Goal: Task Accomplishment & Management: Complete application form

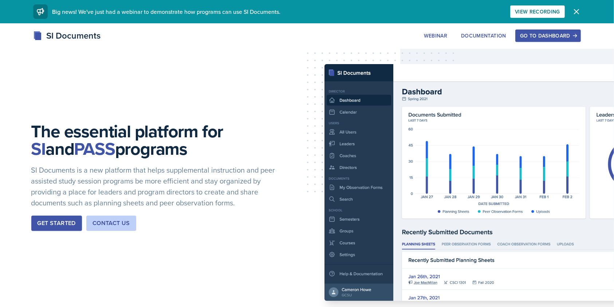
click at [531, 36] on div "Go to Dashboard" at bounding box center [548, 36] width 56 height 6
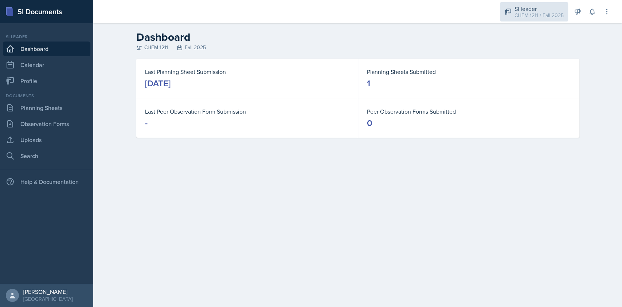
click at [527, 9] on div "Si leader" at bounding box center [538, 8] width 49 height 9
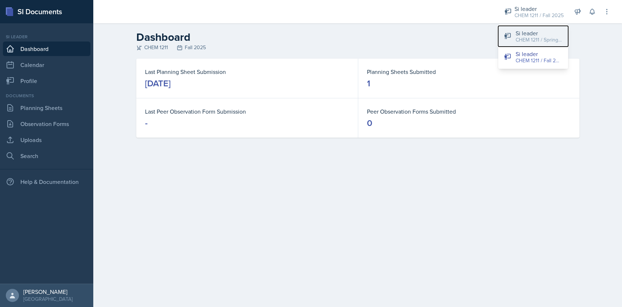
click at [527, 39] on div "CHEM 1211 / Spring 2025" at bounding box center [538, 40] width 47 height 8
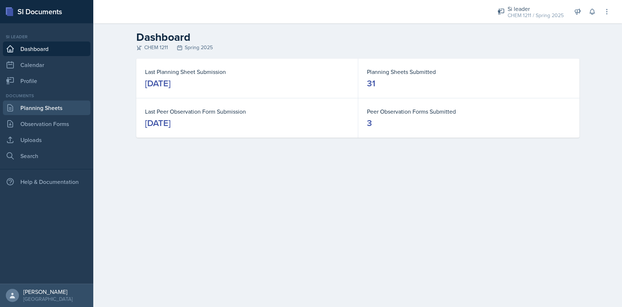
click at [55, 108] on link "Planning Sheets" at bounding box center [46, 108] width 87 height 15
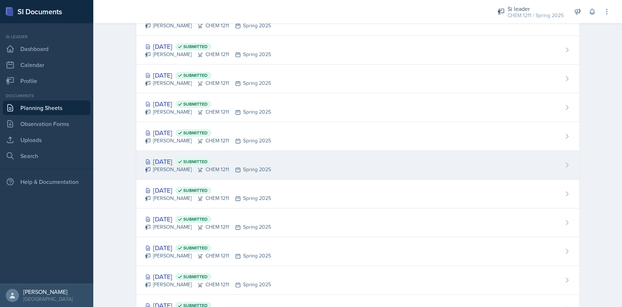
scroll to position [675, 0]
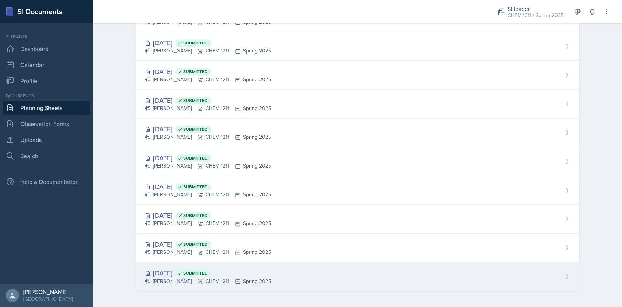
click at [271, 275] on div "[DATE] Submitted [PERSON_NAME] CHEM 1211 Spring 2025" at bounding box center [357, 276] width 443 height 28
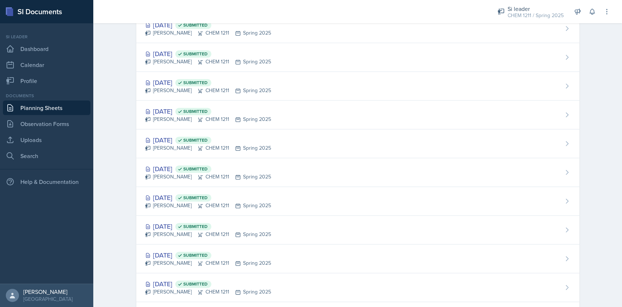
scroll to position [675, 0]
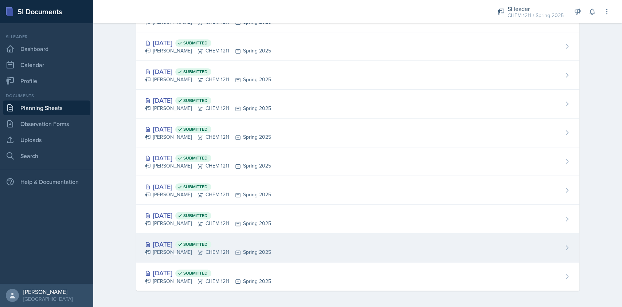
click at [243, 243] on div "[DATE] Submitted" at bounding box center [208, 244] width 126 height 10
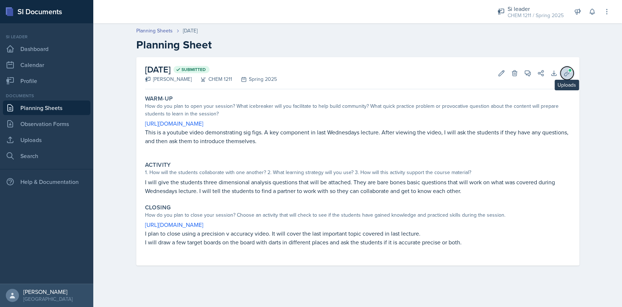
click at [563, 74] on icon at bounding box center [566, 73] width 7 height 7
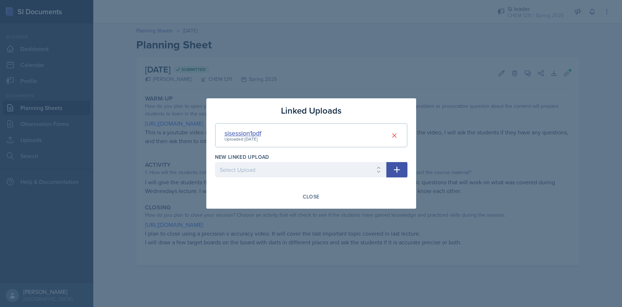
click at [248, 133] on div "sisession1pdf" at bounding box center [242, 133] width 37 height 10
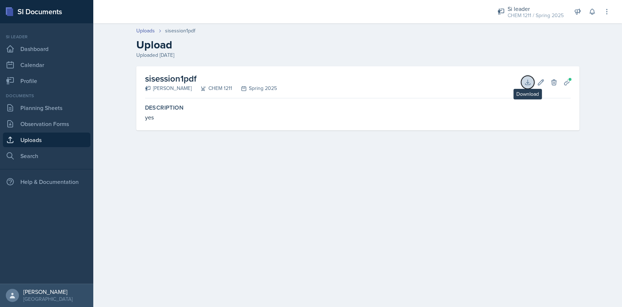
click at [523, 80] on button "Download" at bounding box center [527, 82] width 13 height 13
click at [43, 45] on link "Dashboard" at bounding box center [46, 49] width 87 height 15
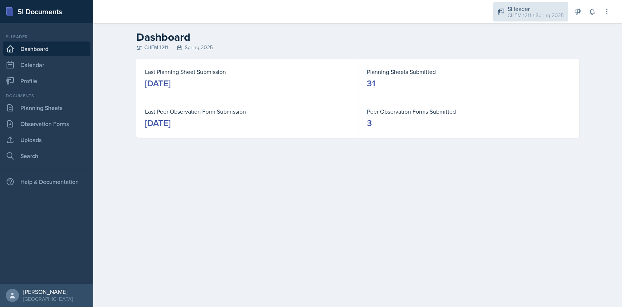
click at [516, 14] on div "CHEM 1211 / Spring 2025" at bounding box center [535, 16] width 56 height 8
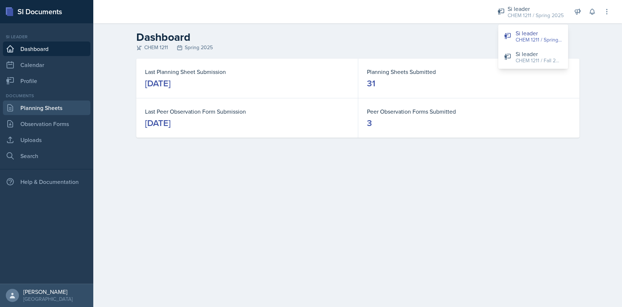
click at [66, 109] on link "Planning Sheets" at bounding box center [46, 108] width 87 height 15
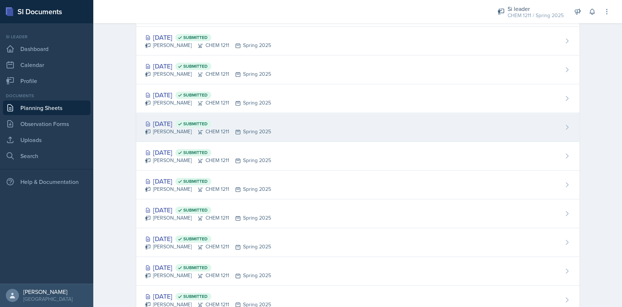
scroll to position [675, 0]
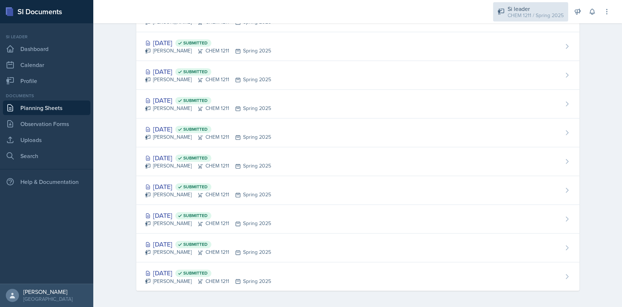
click at [520, 14] on div "CHEM 1211 / Spring 2025" at bounding box center [535, 16] width 56 height 8
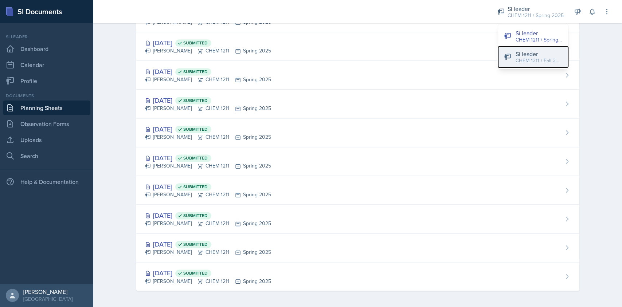
click at [528, 60] on div "CHEM 1211 / Fall 2025" at bounding box center [538, 61] width 47 height 8
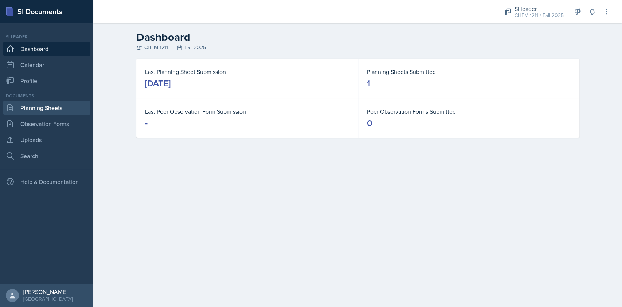
click at [56, 105] on link "Planning Sheets" at bounding box center [46, 108] width 87 height 15
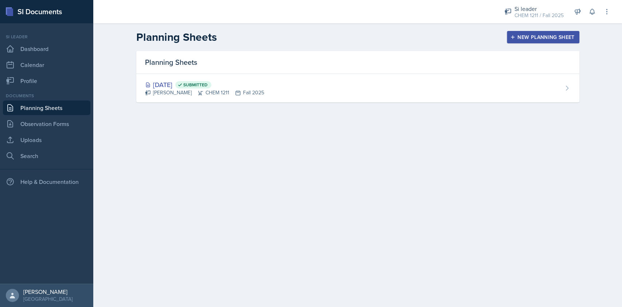
click at [533, 39] on div "New Planning Sheet" at bounding box center [542, 37] width 63 height 6
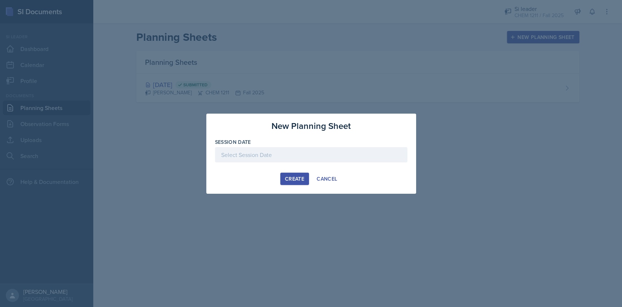
click at [284, 153] on div at bounding box center [311, 154] width 192 height 15
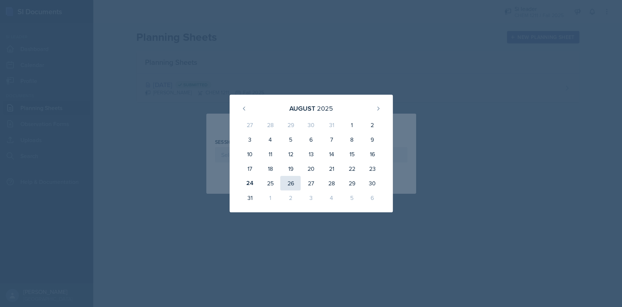
click at [288, 183] on div "26" at bounding box center [290, 183] width 20 height 15
type input "[DATE]"
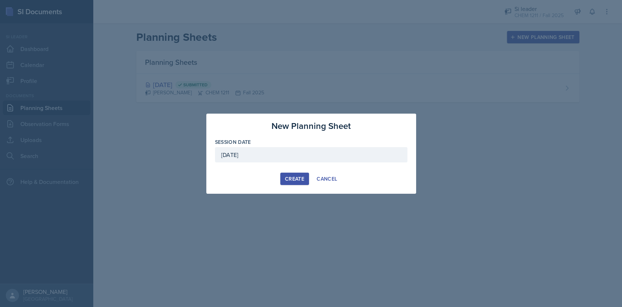
click at [298, 174] on button "Create" at bounding box center [294, 179] width 29 height 12
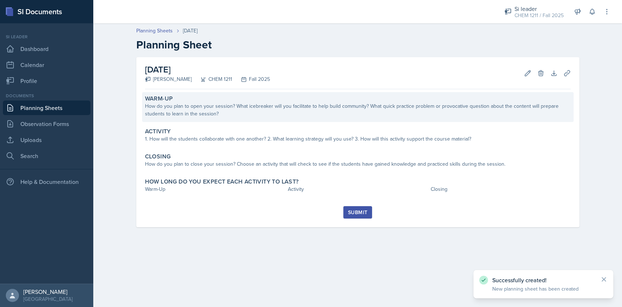
click at [213, 111] on div "How do you plan to open your session? What icebreaker will you facilitate to he…" at bounding box center [357, 109] width 425 height 15
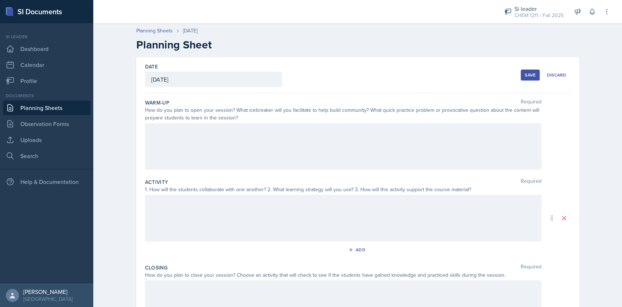
click at [218, 130] on div at bounding box center [343, 146] width 396 height 47
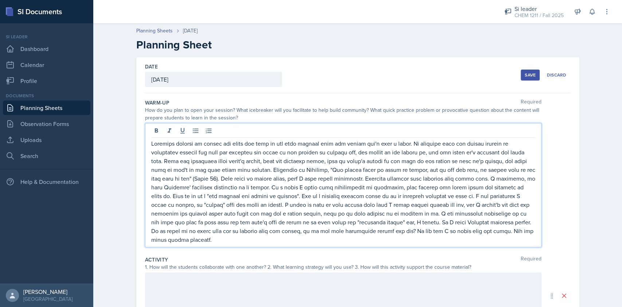
click at [244, 238] on p at bounding box center [343, 191] width 384 height 105
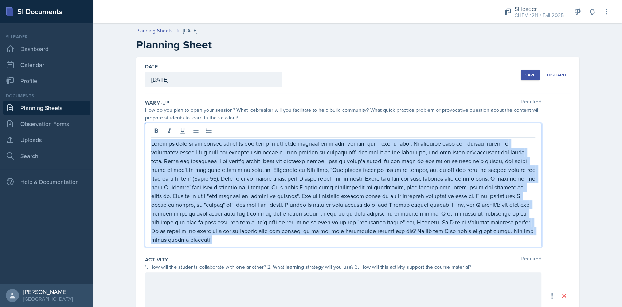
click at [244, 238] on p at bounding box center [343, 191] width 384 height 105
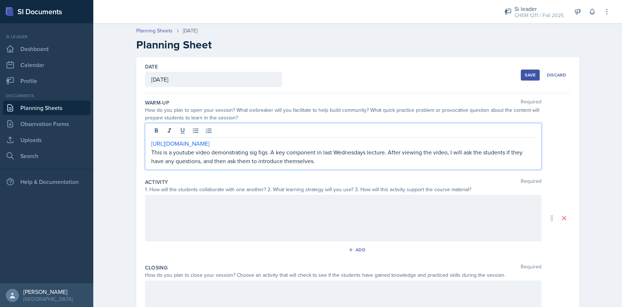
click at [287, 214] on div at bounding box center [343, 218] width 396 height 47
click at [361, 142] on div "[URL][DOMAIN_NAME] This is a youtube video demonstrating sig figs. A key compon…" at bounding box center [343, 152] width 384 height 26
click at [321, 204] on div at bounding box center [343, 218] width 396 height 47
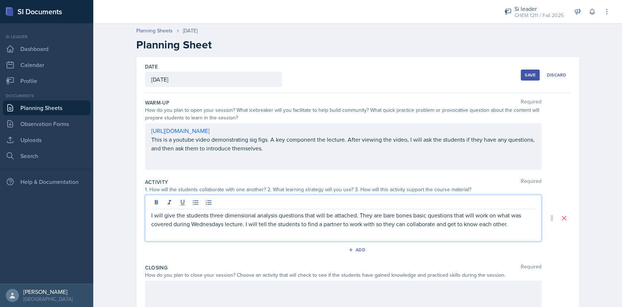
click at [219, 214] on p "I will give the students three dimensional analysis questions that will be atta…" at bounding box center [343, 219] width 384 height 17
click at [251, 225] on p "I will give the students 3 dimensional analysis questions that will be attached…" at bounding box center [343, 219] width 384 height 17
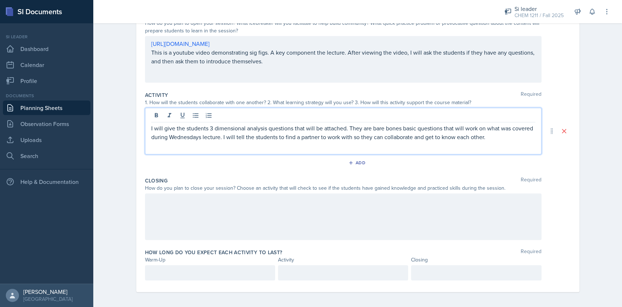
scroll to position [89, 0]
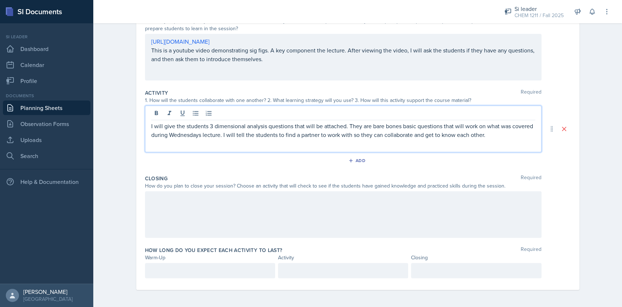
click at [203, 266] on p at bounding box center [210, 270] width 118 height 9
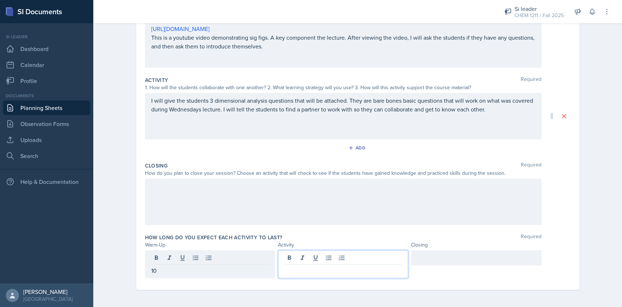
click at [300, 260] on div at bounding box center [343, 264] width 130 height 28
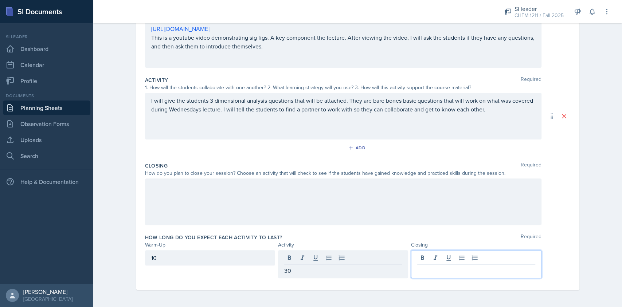
click at [482, 254] on div at bounding box center [476, 264] width 130 height 28
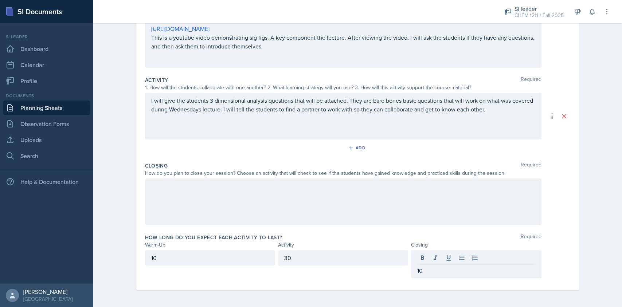
click at [466, 198] on div at bounding box center [343, 201] width 396 height 47
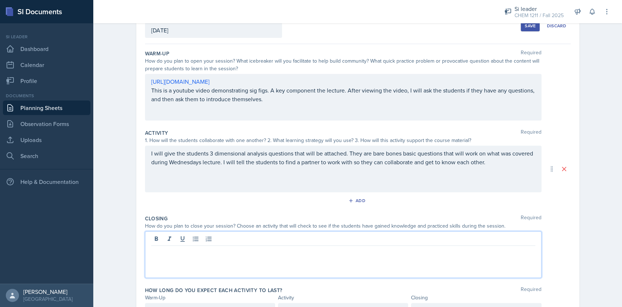
scroll to position [50, 0]
click at [181, 254] on p at bounding box center [343, 251] width 384 height 9
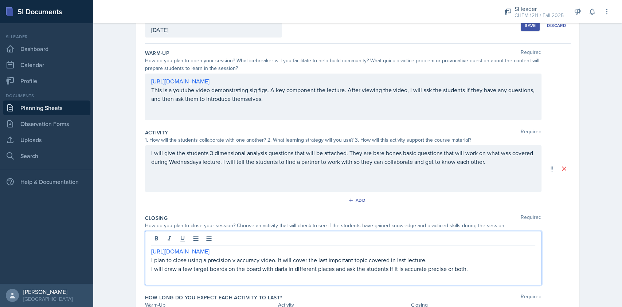
click at [570, 225] on div "Date [DATE] [DATE] 27 28 29 30 31 1 2 3 4 5 6 7 8 9 10 11 12 13 14 15 16 17 18 …" at bounding box center [357, 173] width 443 height 330
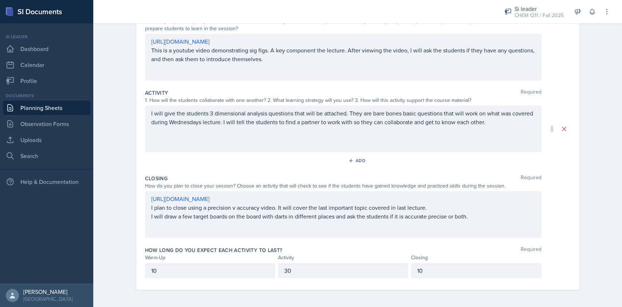
scroll to position [0, 0]
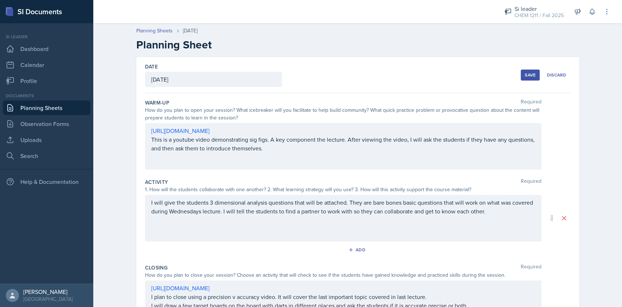
click at [520, 79] on button "Save" at bounding box center [529, 75] width 19 height 11
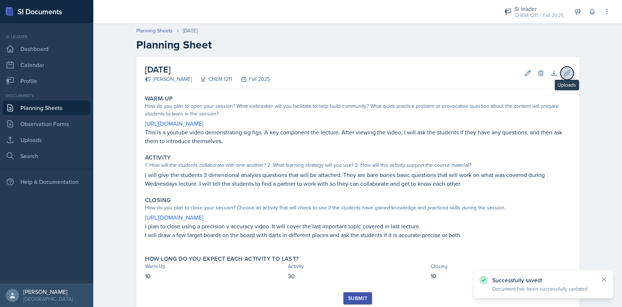
click at [567, 75] on button "Uploads" at bounding box center [566, 73] width 13 height 13
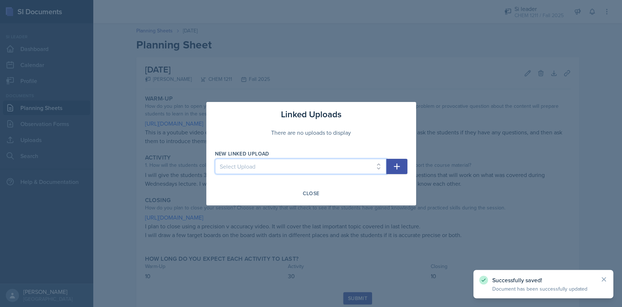
click at [280, 168] on select "Select Upload 8/15" at bounding box center [300, 166] width 171 height 15
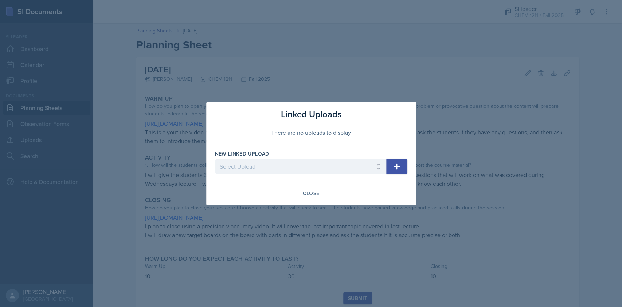
click at [320, 155] on div "New Linked Upload" at bounding box center [300, 153] width 171 height 7
click at [311, 190] on div "Close" at bounding box center [311, 193] width 17 height 6
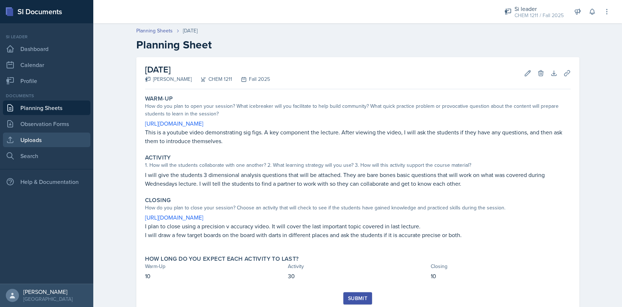
click at [24, 144] on link "Uploads" at bounding box center [46, 140] width 87 height 15
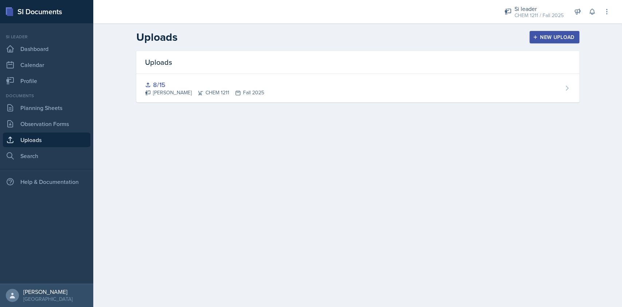
click at [556, 34] on div "New Upload" at bounding box center [554, 37] width 40 height 6
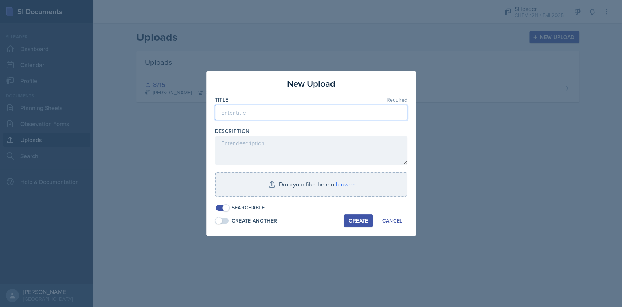
click at [279, 116] on input at bounding box center [311, 112] width 192 height 15
type input "SI1"
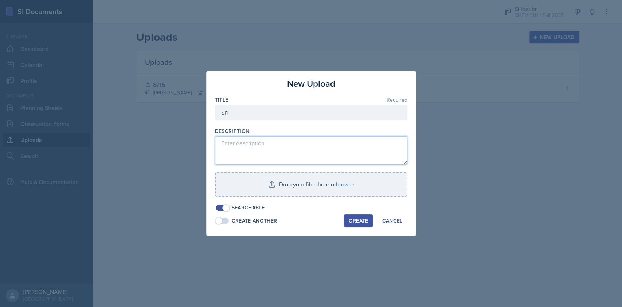
click at [273, 143] on textarea at bounding box center [311, 150] width 192 height 28
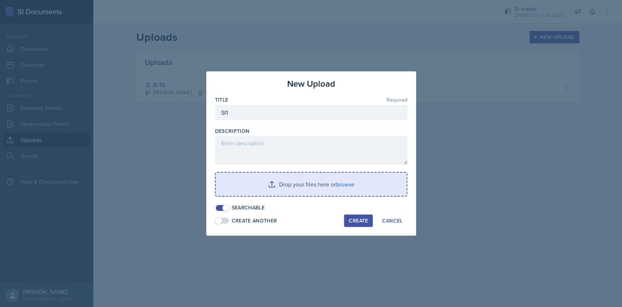
click at [326, 181] on input "file" at bounding box center [311, 184] width 191 height 23
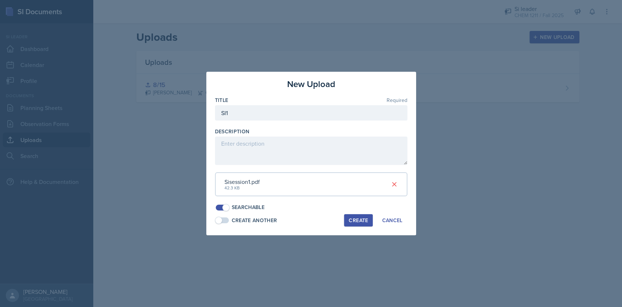
click at [359, 215] on button "Create" at bounding box center [358, 220] width 29 height 12
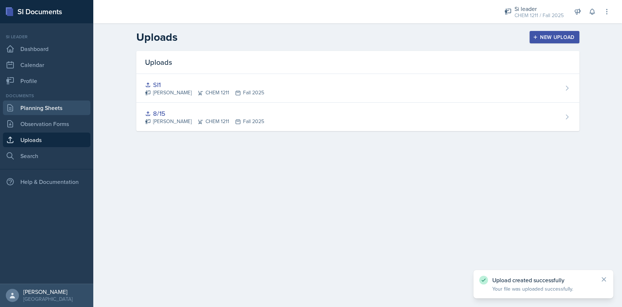
click at [49, 105] on link "Planning Sheets" at bounding box center [46, 108] width 87 height 15
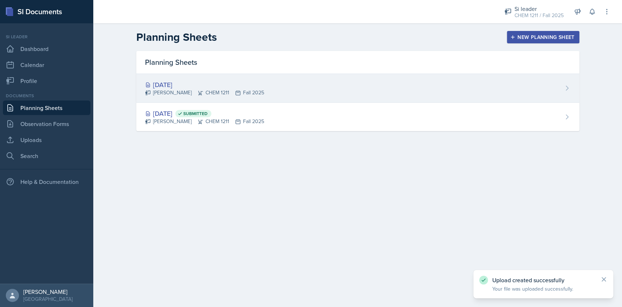
click at [262, 94] on div "[PERSON_NAME] CHEM 1211 Fall 2025" at bounding box center [204, 93] width 119 height 8
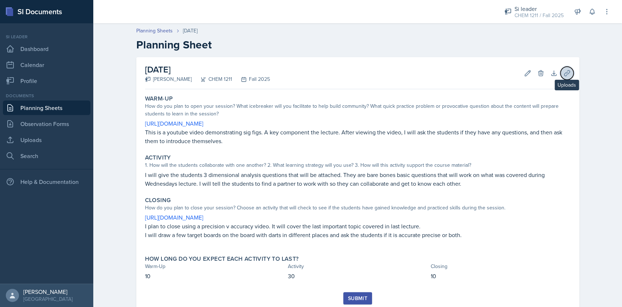
click at [568, 70] on button "Uploads" at bounding box center [566, 73] width 13 height 13
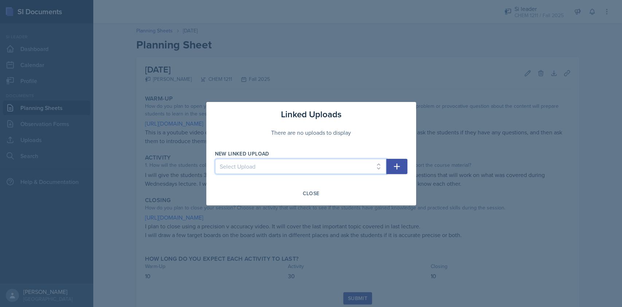
click at [286, 172] on select "Select Upload 8/15 SI1" at bounding box center [300, 166] width 171 height 15
select select "f0ae664a-5837-4c16-af6e-83c6adac756e"
click at [215, 159] on select "Select Upload 8/15 SI1" at bounding box center [300, 166] width 171 height 15
click at [400, 167] on icon "button" at bounding box center [396, 166] width 9 height 9
select select
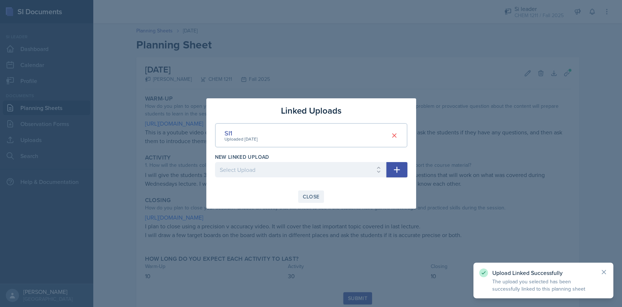
click at [309, 200] on div "Close" at bounding box center [311, 197] width 17 height 6
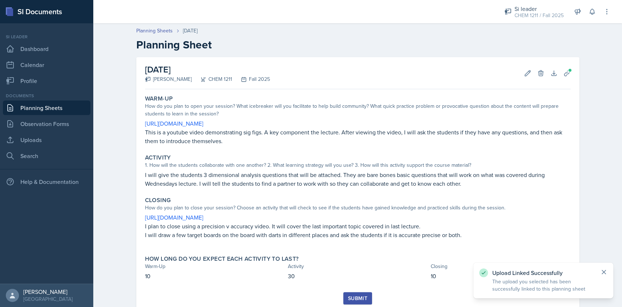
click at [602, 269] on icon at bounding box center [603, 271] width 7 height 7
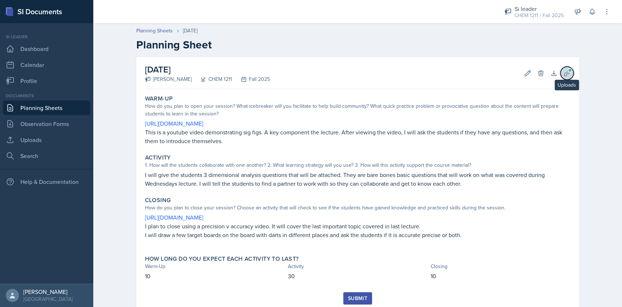
click at [560, 74] on button "Uploads" at bounding box center [566, 73] width 13 height 13
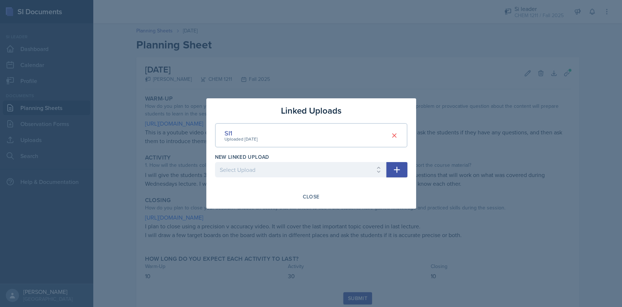
click at [297, 197] on div "Close" at bounding box center [311, 196] width 192 height 12
click at [304, 199] on div "Close" at bounding box center [311, 197] width 17 height 6
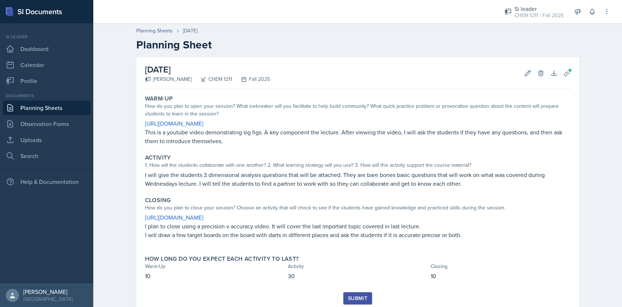
click at [352, 293] on button "Submit" at bounding box center [357, 298] width 29 height 12
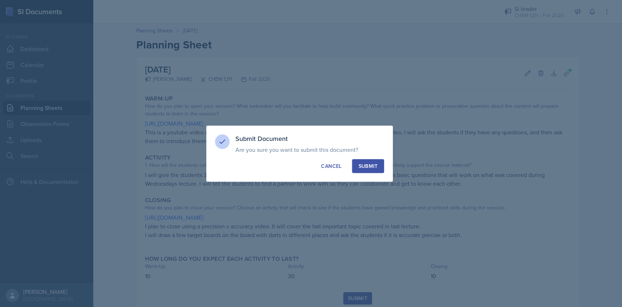
click at [373, 160] on button "Submit" at bounding box center [368, 166] width 32 height 14
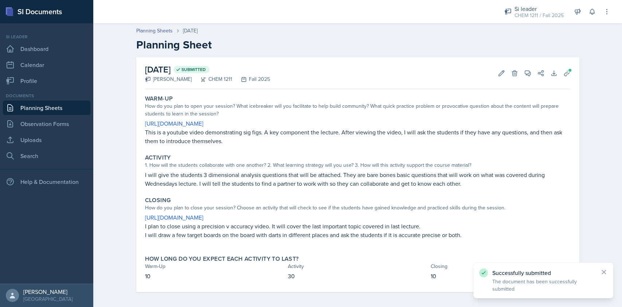
click at [53, 106] on link "Planning Sheets" at bounding box center [46, 108] width 87 height 15
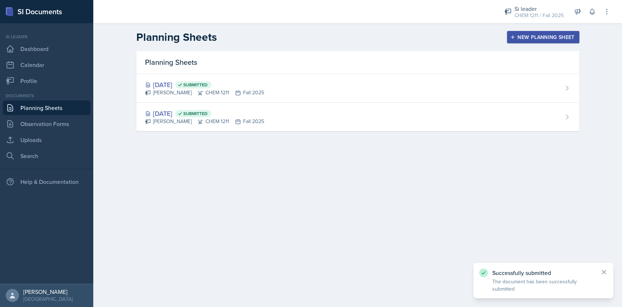
click at [527, 35] on div "New Planning Sheet" at bounding box center [542, 37] width 63 height 6
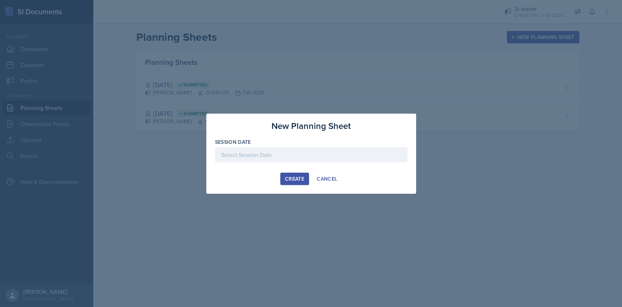
click at [283, 153] on div at bounding box center [311, 154] width 192 height 15
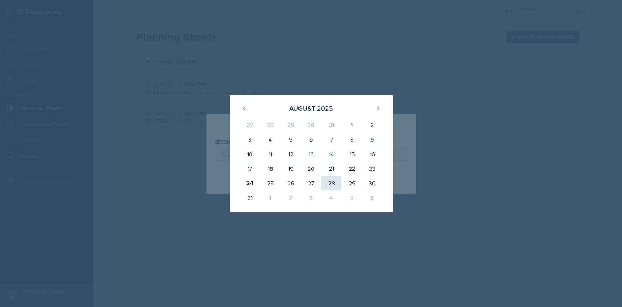
click at [333, 186] on div "28" at bounding box center [331, 183] width 20 height 15
type input "[DATE]"
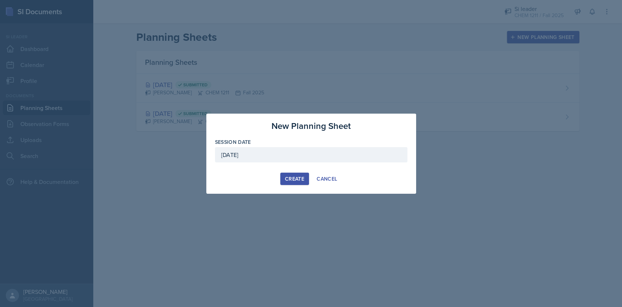
click at [298, 176] on div "Create" at bounding box center [294, 179] width 19 height 6
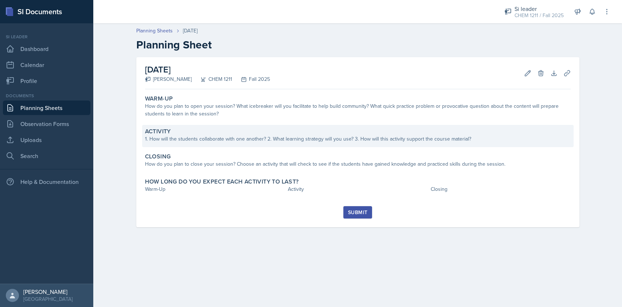
click at [185, 143] on div "Activity 1. How will the students collaborate with one another? 2. What learnin…" at bounding box center [357, 136] width 431 height 22
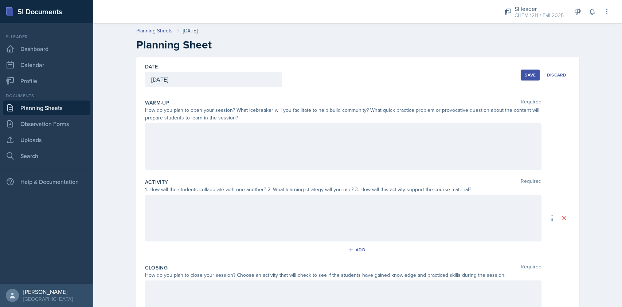
click at [200, 146] on div at bounding box center [343, 146] width 396 height 47
paste div
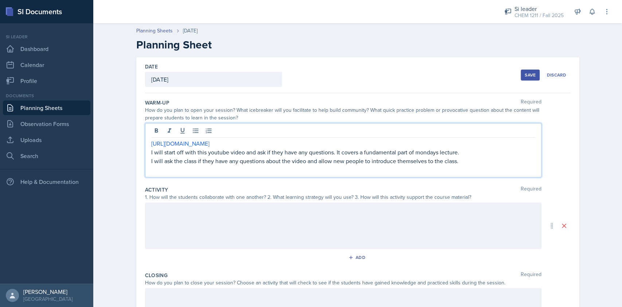
click at [434, 155] on p "I will start off with this youtube video and ask if they have any questions. It…" at bounding box center [343, 152] width 384 height 9
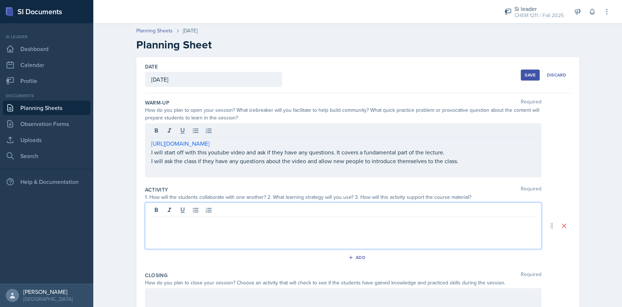
click at [256, 208] on div at bounding box center [343, 225] width 396 height 47
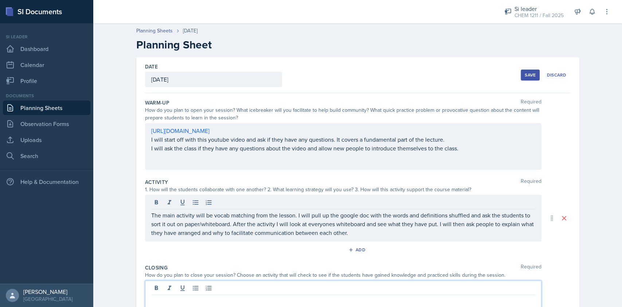
click at [230, 288] on div at bounding box center [343, 303] width 396 height 47
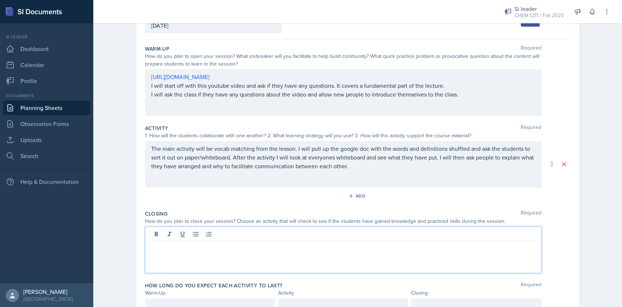
scroll to position [54, 0]
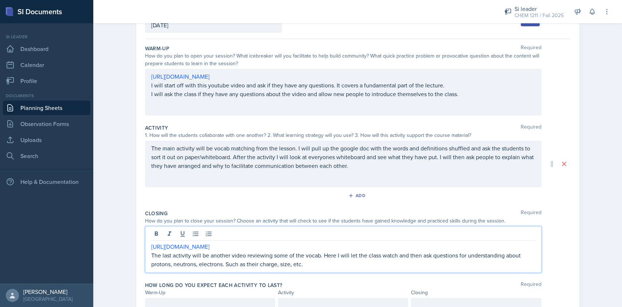
click at [216, 248] on p "[URL][DOMAIN_NAME]" at bounding box center [343, 246] width 384 height 9
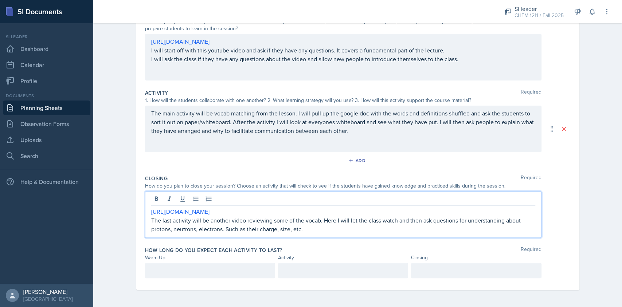
click at [193, 265] on div at bounding box center [210, 270] width 130 height 15
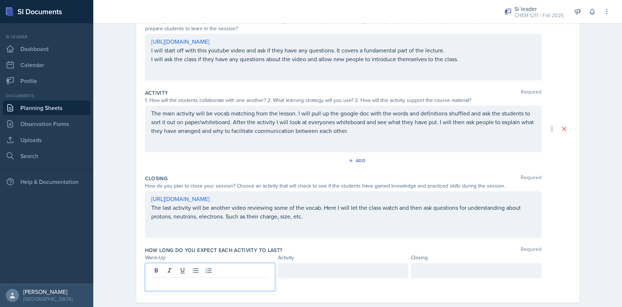
scroll to position [102, 0]
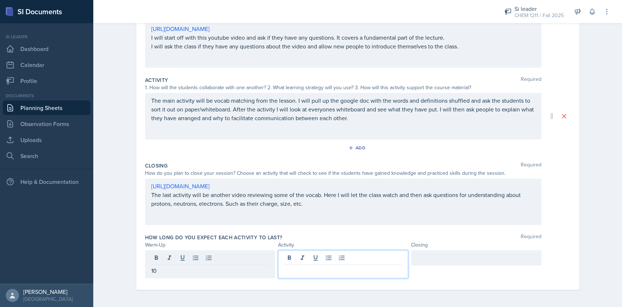
click at [309, 258] on div at bounding box center [343, 264] width 130 height 28
click at [473, 257] on div at bounding box center [476, 257] width 130 height 15
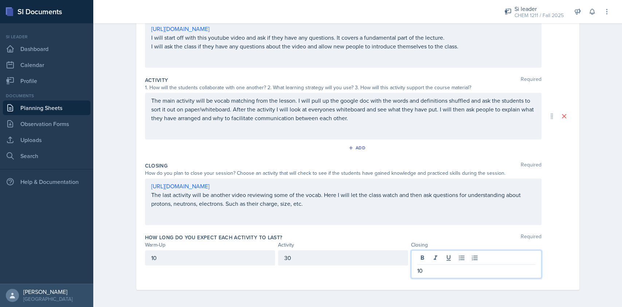
click at [602, 247] on div "Planning Sheets [DATE] Planning Sheet Date [DATE] [DATE] 27 28 29 30 31 1 2 3 4…" at bounding box center [357, 113] width 528 height 390
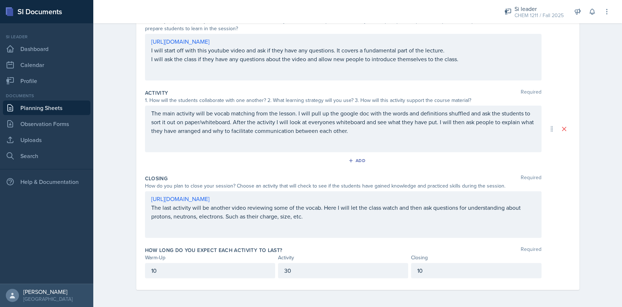
scroll to position [0, 0]
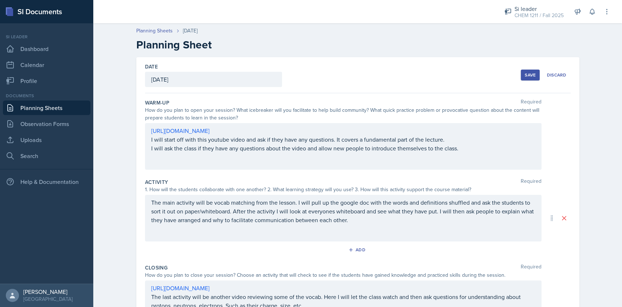
click at [524, 77] on div "Save" at bounding box center [529, 75] width 11 height 6
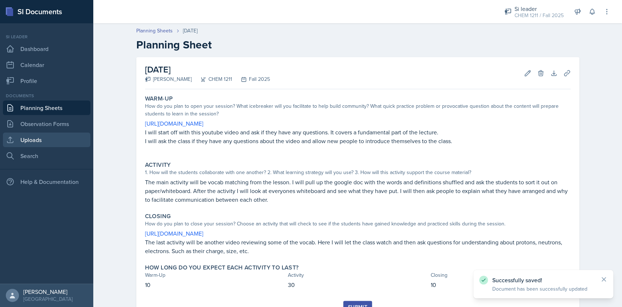
click at [44, 138] on link "Uploads" at bounding box center [46, 140] width 87 height 15
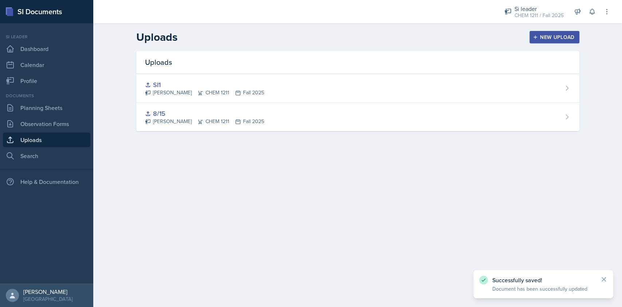
click at [548, 39] on div "New Upload" at bounding box center [554, 37] width 40 height 6
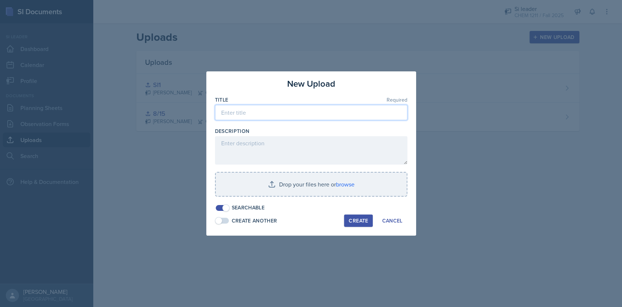
click at [279, 110] on input at bounding box center [311, 112] width 192 height 15
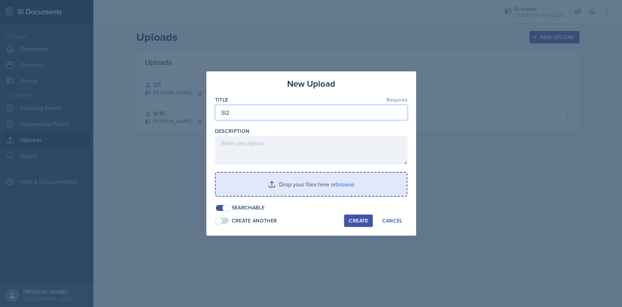
type input "SI2"
click at [303, 191] on input "file" at bounding box center [311, 184] width 191 height 23
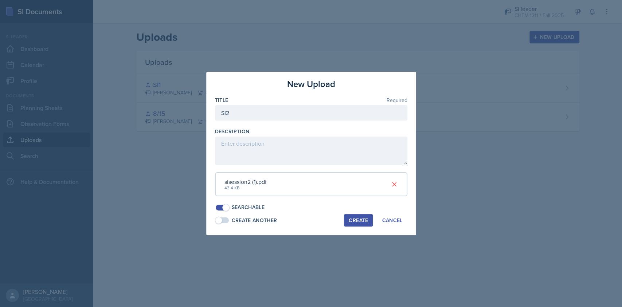
click at [354, 221] on div "Create" at bounding box center [358, 220] width 19 height 6
click at [354, 221] on button "Create" at bounding box center [358, 220] width 29 height 12
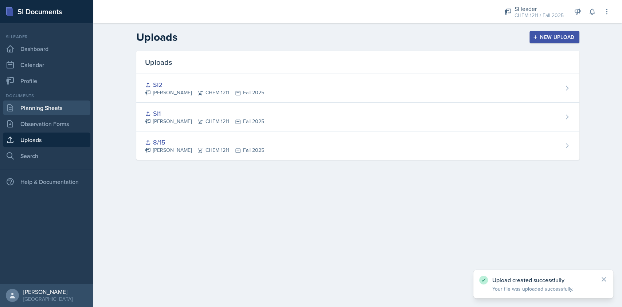
click at [54, 106] on link "Planning Sheets" at bounding box center [46, 108] width 87 height 15
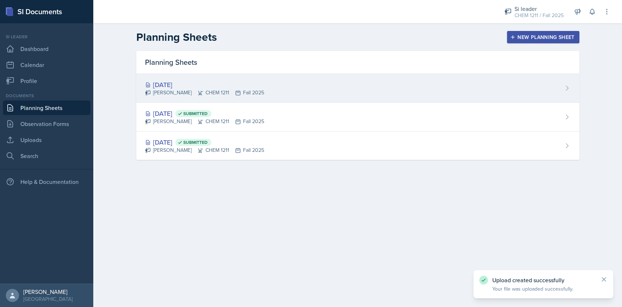
click at [262, 83] on div "[DATE]" at bounding box center [204, 85] width 119 height 10
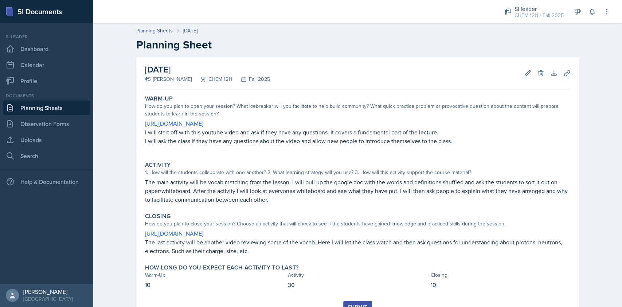
click at [570, 74] on div "[DATE] [PERSON_NAME] CHEM 1211 Fall 2025 Edit Delete Download Uploads Autosavin…" at bounding box center [357, 189] width 443 height 265
click at [564, 72] on icon at bounding box center [566, 73] width 7 height 7
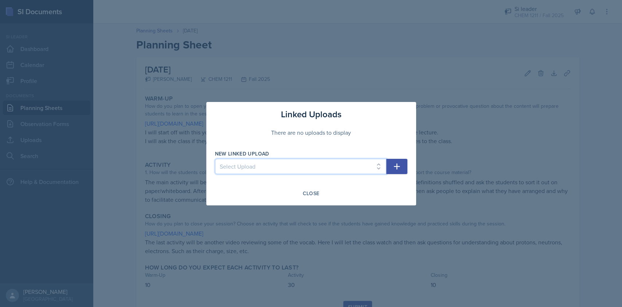
click at [271, 165] on select "Select Upload SI2 8/15 SI1" at bounding box center [300, 166] width 171 height 15
select select "850fdd78-cf77-479c-92f2-23ed7f18269a"
click at [215, 159] on select "Select Upload SI2 8/15 SI1" at bounding box center [300, 166] width 171 height 15
click at [310, 193] on div "Close" at bounding box center [311, 193] width 17 height 6
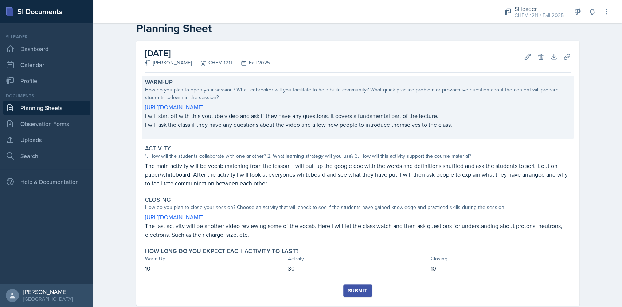
scroll to position [17, 0]
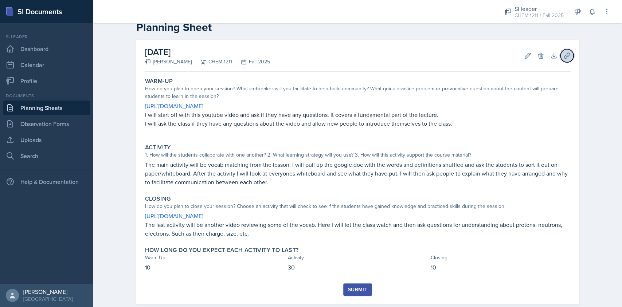
click at [566, 51] on button "Uploads" at bounding box center [566, 55] width 13 height 13
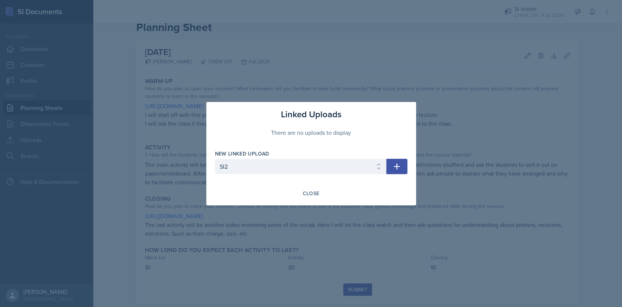
click at [394, 167] on icon "button" at bounding box center [396, 166] width 9 height 9
select select
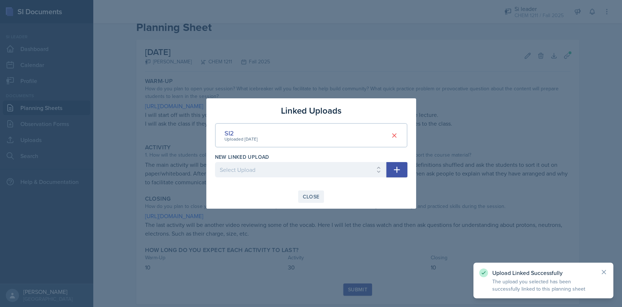
click at [306, 197] on div "Close" at bounding box center [311, 197] width 17 height 6
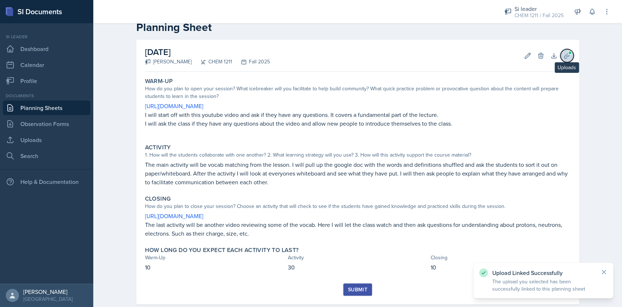
click at [567, 53] on span at bounding box center [569, 53] width 4 height 4
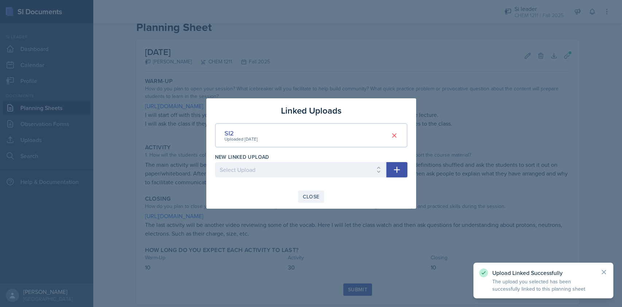
click at [307, 196] on div "Close" at bounding box center [311, 197] width 17 height 6
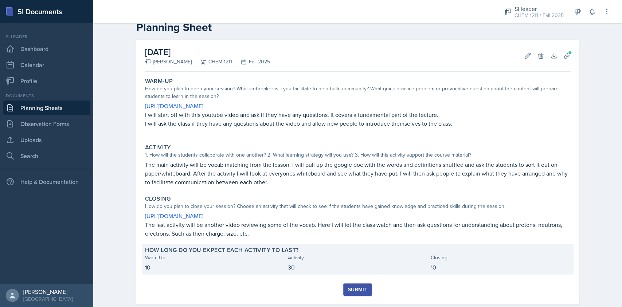
scroll to position [32, 0]
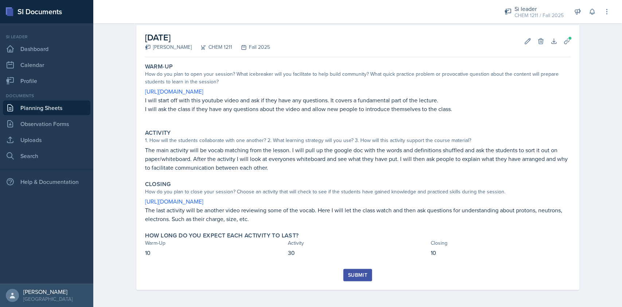
click at [360, 270] on button "Submit" at bounding box center [357, 275] width 29 height 12
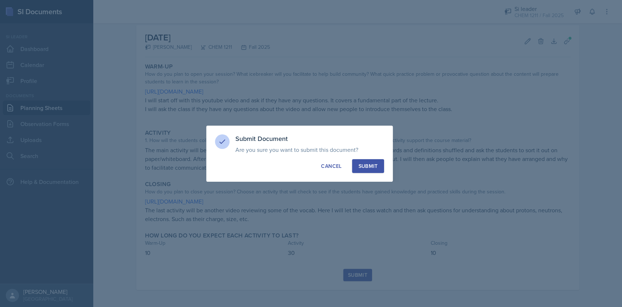
click at [375, 171] on button "Submit" at bounding box center [368, 166] width 32 height 14
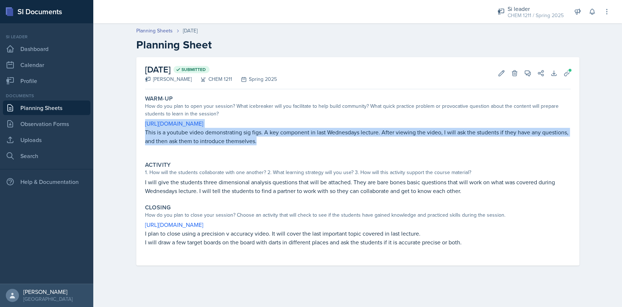
drag, startPoint x: 144, startPoint y: 118, endPoint x: 295, endPoint y: 149, distance: 154.2
click at [295, 149] on div "Warm-Up How do you plan to open your session? What icebreaker will you facilita…" at bounding box center [357, 123] width 431 height 63
copy div "[URL][DOMAIN_NAME] This is a youtube video demonstrating sig figs. A key compon…"
drag, startPoint x: 295, startPoint y: 149, endPoint x: 295, endPoint y: 130, distance: 18.9
click at [295, 130] on p "This is a youtube video demonstrating sig figs. A key component in last Wednesd…" at bounding box center [357, 136] width 425 height 17
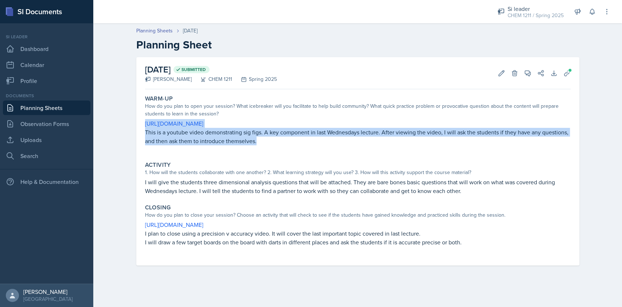
click at [295, 130] on p "This is a youtube video demonstrating sig figs. A key component in last Wednesd…" at bounding box center [357, 136] width 425 height 17
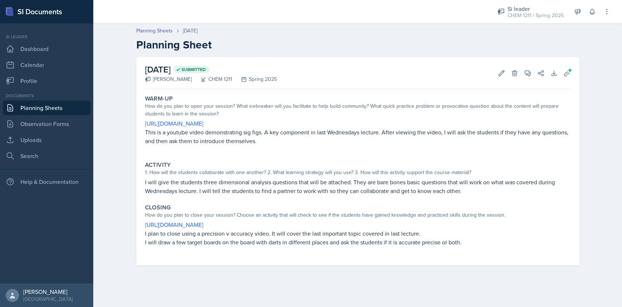
click at [194, 185] on p "I will give the students three dimensional analysis questions that will be atta…" at bounding box center [357, 186] width 425 height 17
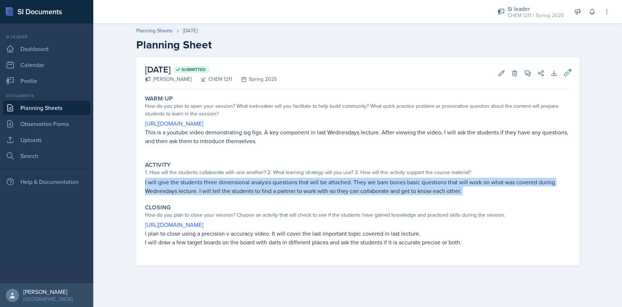
click at [194, 185] on p "I will give the students three dimensional analysis questions that will be atta…" at bounding box center [357, 186] width 425 height 17
copy div "I will give the students three dimensional analysis questions that will be atta…"
click at [194, 185] on p "I will give the students three dimensional analysis questions that will be atta…" at bounding box center [357, 186] width 425 height 17
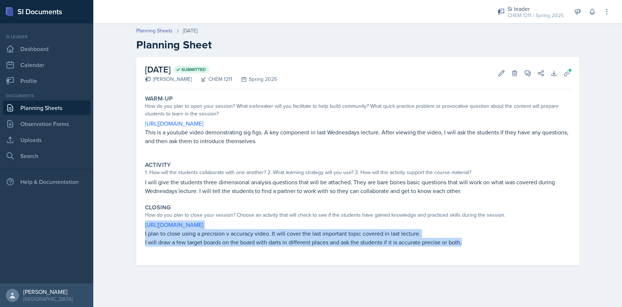
drag, startPoint x: 142, startPoint y: 224, endPoint x: 469, endPoint y: 242, distance: 327.6
click at [469, 242] on div "Closing How do you plan to close your session? Choose an activity that will che…" at bounding box center [357, 229] width 431 height 56
copy div "https://www.youtube.com/watch?v=KEeSQvMCPLg I plan to close using a precision v…"
click at [469, 242] on p "I will draw a few target boards on the board with darts in different places and…" at bounding box center [357, 242] width 425 height 9
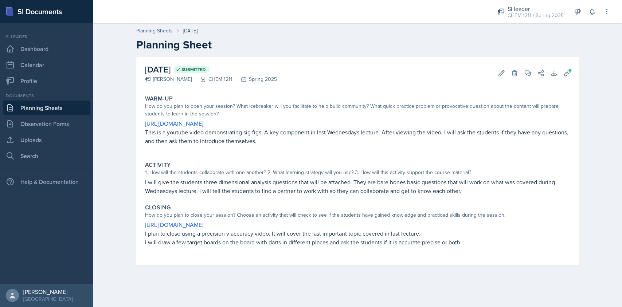
click at [64, 107] on link "Planning Sheets" at bounding box center [46, 108] width 87 height 15
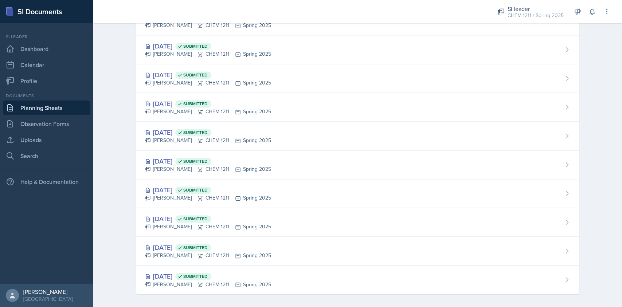
scroll to position [675, 0]
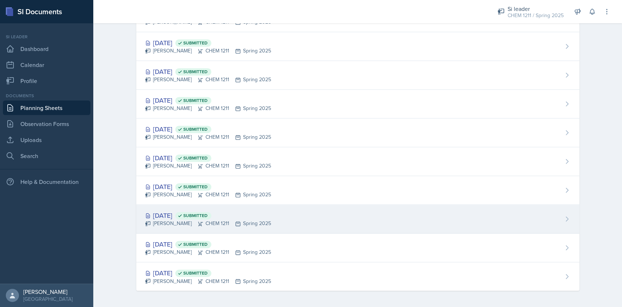
click at [301, 221] on div "Jan 15th, 2025 Submitted Derek Zochowski CHEM 1211 Spring 2025" at bounding box center [357, 219] width 443 height 29
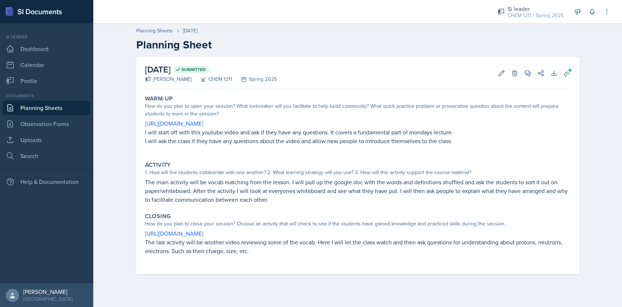
click at [573, 72] on div "January 15th, 2025 Submitted Derek Zochowski CHEM 1211 Spring 2025 Edit Delete …" at bounding box center [357, 165] width 443 height 217
click at [566, 71] on icon at bounding box center [566, 73] width 7 height 7
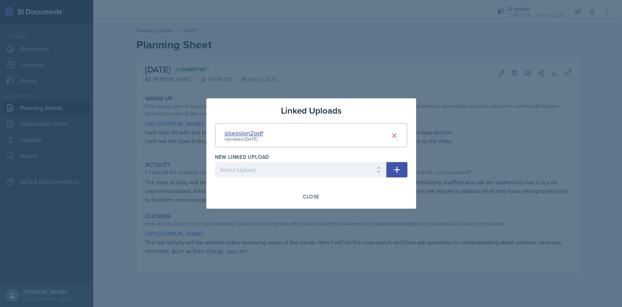
click at [252, 133] on div "sisession2pdf" at bounding box center [243, 133] width 39 height 10
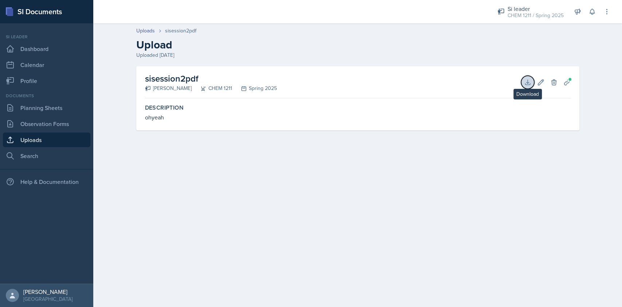
click at [529, 81] on icon at bounding box center [527, 82] width 7 height 7
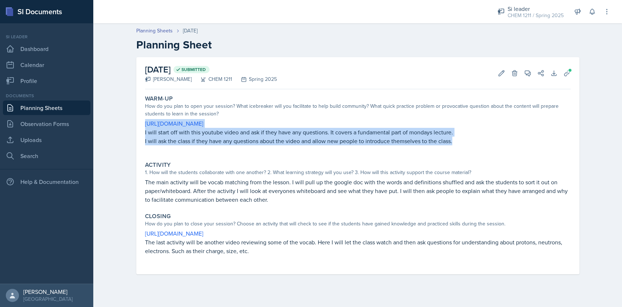
drag, startPoint x: 453, startPoint y: 143, endPoint x: 144, endPoint y: 118, distance: 310.2
click at [144, 118] on div "Warm-Up How do you plan to open your session? What icebreaker will you facilita…" at bounding box center [357, 123] width 431 height 63
copy div "https://www.youtube.com/watch?v=9B3DDY27ZtE I will start off with this youtube …"
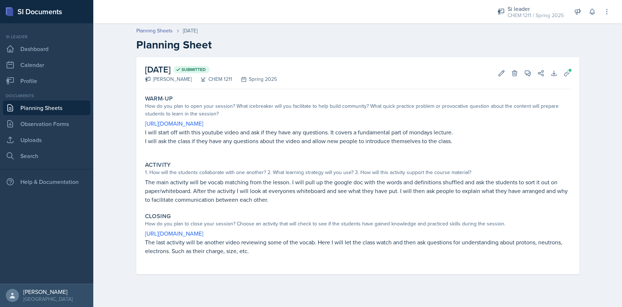
click at [402, 115] on div "How do you plan to open your session? What icebreaker will you facilitate to he…" at bounding box center [357, 109] width 425 height 15
click at [190, 181] on p "The main activity will be vocab matching from the lesson. I will pull up the go…" at bounding box center [357, 191] width 425 height 26
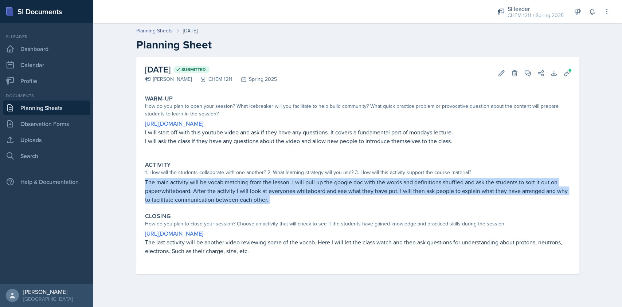
click at [190, 181] on p "The main activity will be vocab matching from the lesson. I will pull up the go…" at bounding box center [357, 191] width 425 height 26
copy div "The main activity will be vocab matching from the lesson. I will pull up the go…"
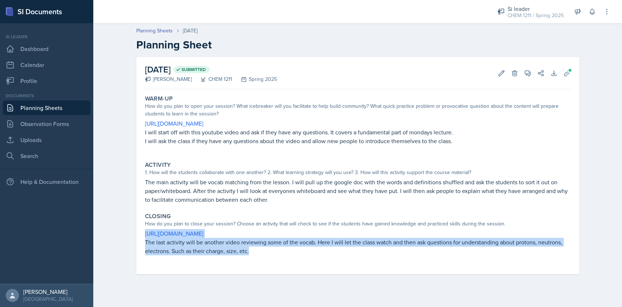
drag, startPoint x: 231, startPoint y: 249, endPoint x: 137, endPoint y: 233, distance: 95.7
click at [137, 233] on div "January 15th, 2025 Submitted Derek Zochowski CHEM 1211 Spring 2025 Edit Delete …" at bounding box center [357, 165] width 443 height 217
copy div "https://www.youtube.com/watch?v=xzxCwYXz250 The last activity will be another v…"
click at [407, 240] on p "The last activity will be another video reviewing some of the vocab. Here I wil…" at bounding box center [357, 246] width 425 height 17
